Goal: Information Seeking & Learning: Learn about a topic

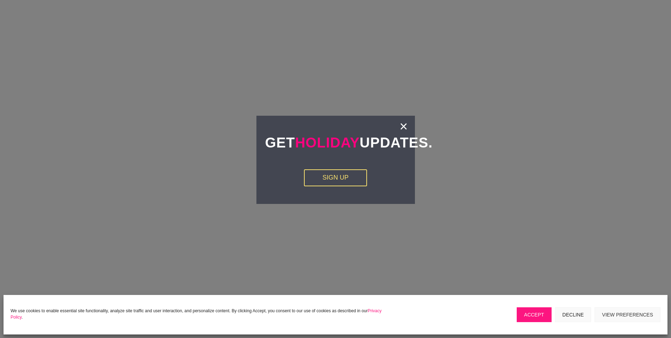
scroll to position [1041, 0]
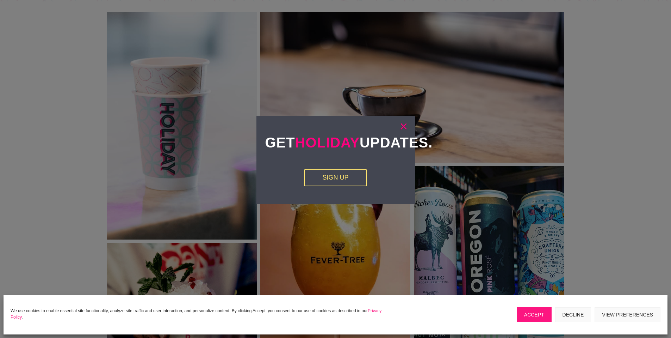
click at [402, 126] on link "×" at bounding box center [404, 126] width 8 height 7
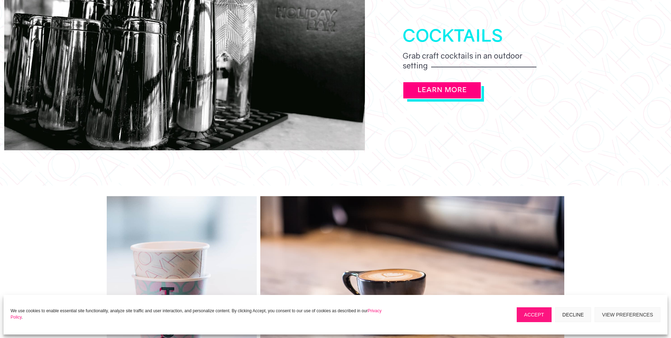
scroll to position [0, 0]
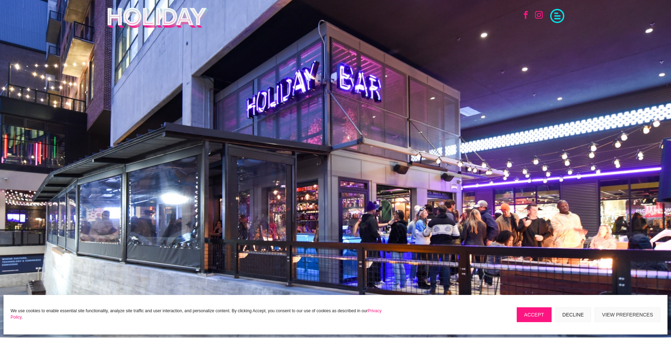
click at [560, 20] on span at bounding box center [557, 15] width 14 height 14
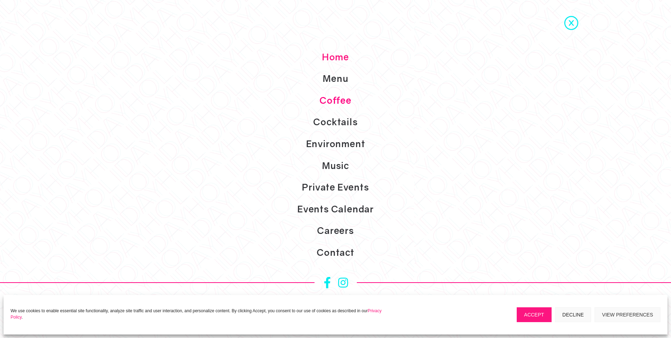
click at [339, 99] on link "Coffee" at bounding box center [335, 100] width 671 height 22
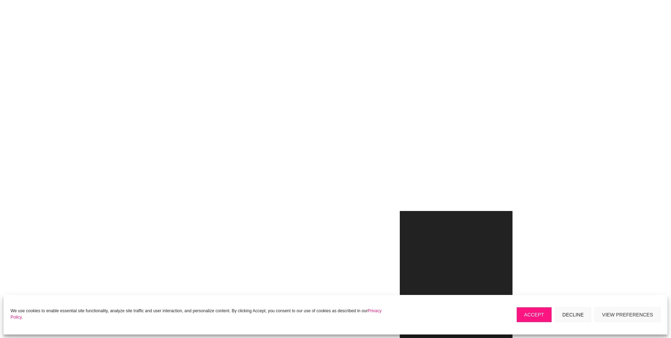
scroll to position [246, 0]
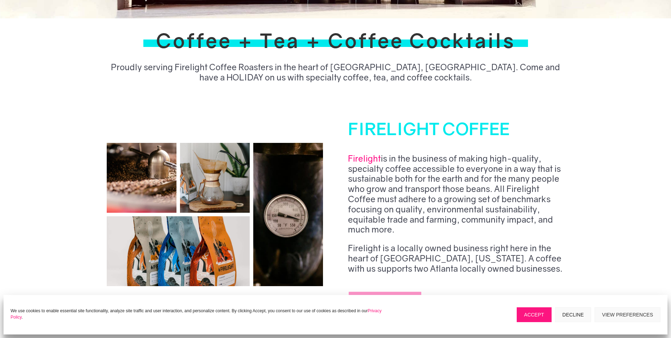
click at [534, 311] on button "Accept" at bounding box center [534, 314] width 35 height 15
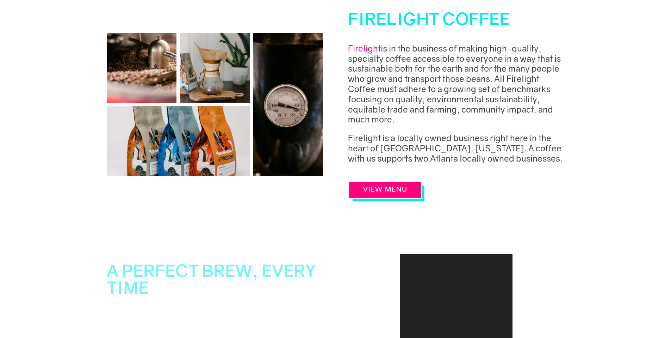
scroll to position [352, 0]
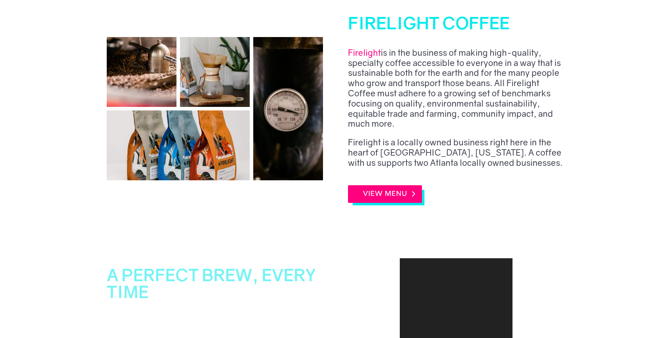
click at [378, 185] on link "VIEW MENU" at bounding box center [385, 194] width 74 height 18
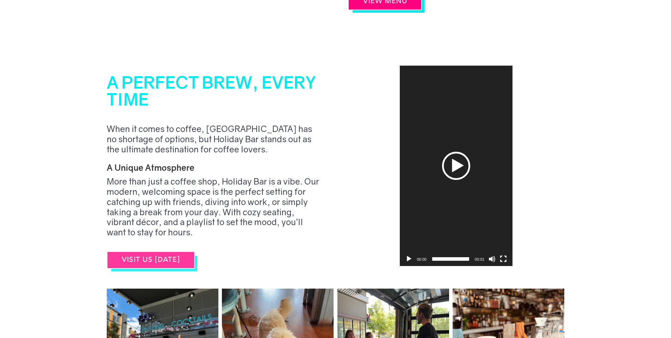
click at [468, 153] on div "Play" at bounding box center [456, 166] width 28 height 28
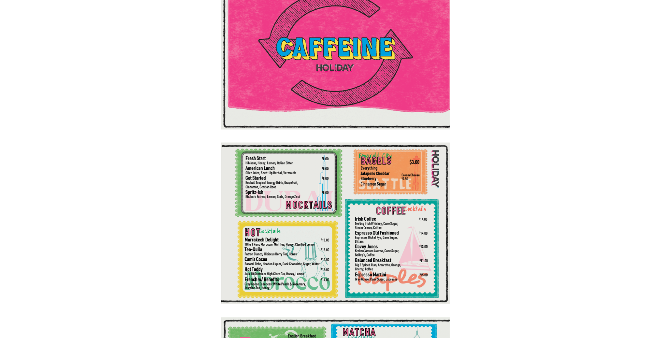
scroll to position [333, 0]
